Goal: Navigation & Orientation: Find specific page/section

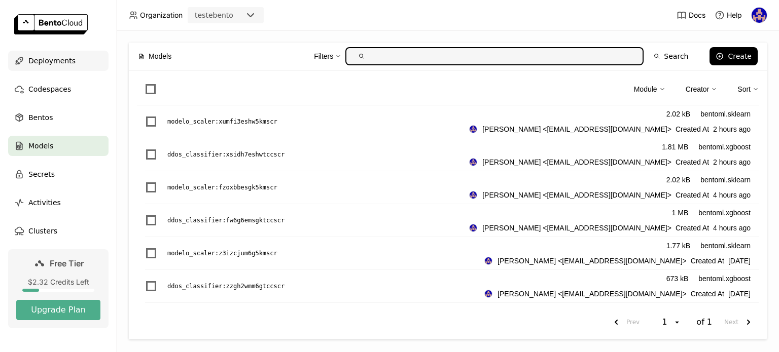
click at [49, 57] on span "Deployments" at bounding box center [51, 61] width 47 height 12
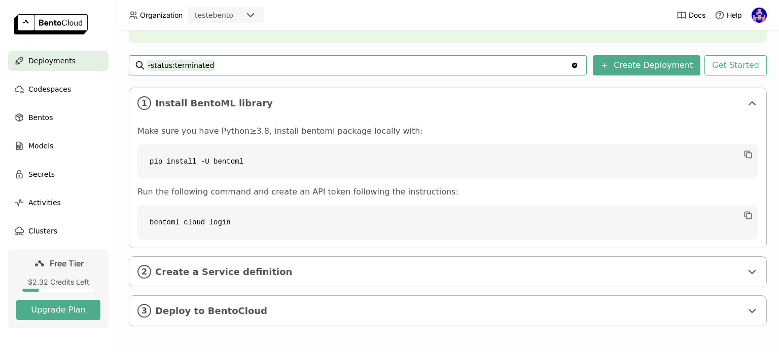
scroll to position [128, 0]
click at [80, 15] on img at bounding box center [50, 24] width 73 height 20
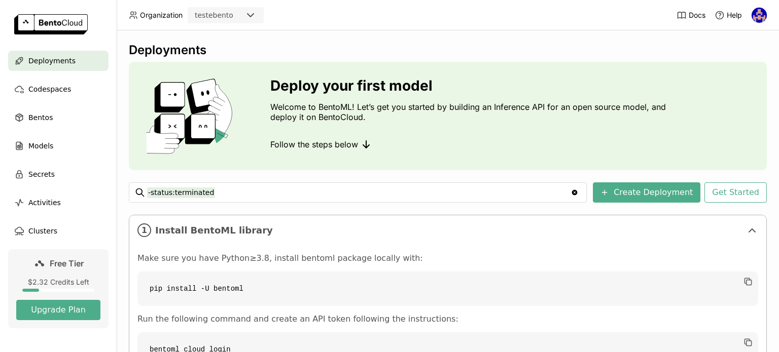
click at [753, 19] on img at bounding box center [758, 15] width 15 height 15
